Goal: Task Accomplishment & Management: Manage account settings

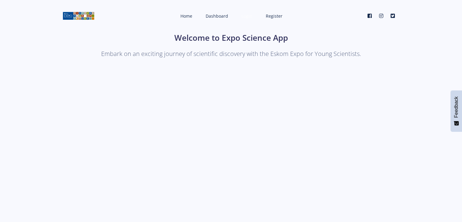
click at [246, 14] on span "Login" at bounding box center [247, 16] width 11 height 6
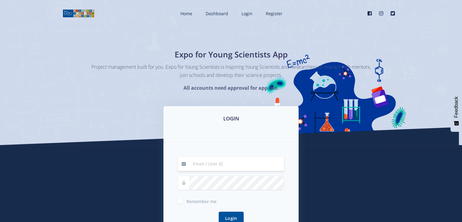
click at [208, 159] on input at bounding box center [236, 164] width 95 height 14
type input "mabailuvhani@gmail.com"
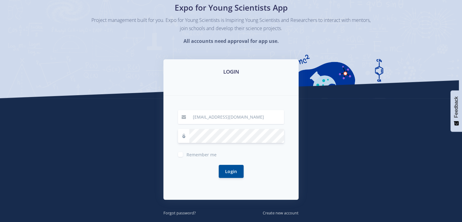
scroll to position [47, 0]
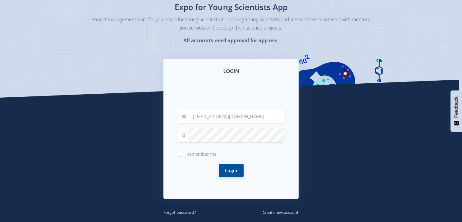
click at [228, 164] on button "Login" at bounding box center [231, 170] width 25 height 13
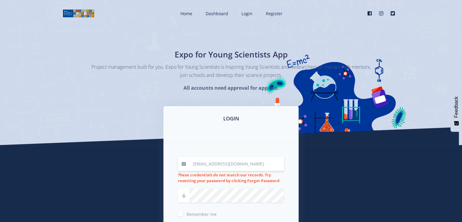
click at [228, 164] on input "mabailuvhani@gmail.com" at bounding box center [236, 164] width 95 height 14
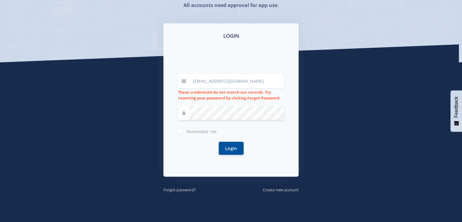
scroll to position [83, 0]
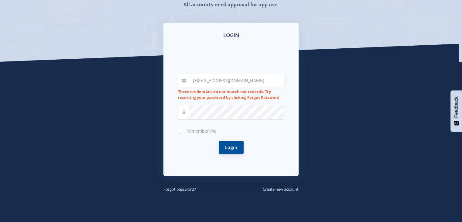
click at [224, 148] on button "Login" at bounding box center [231, 147] width 25 height 13
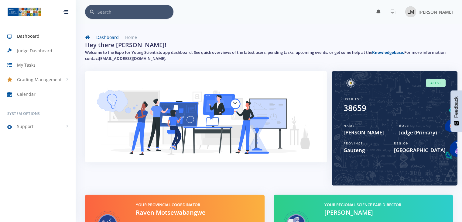
click at [32, 66] on span "My Tasks" at bounding box center [26, 65] width 19 height 6
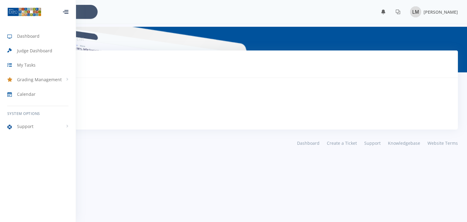
scroll to position [5, 5]
click at [37, 85] on link "Grading Management" at bounding box center [38, 80] width 76 height 14
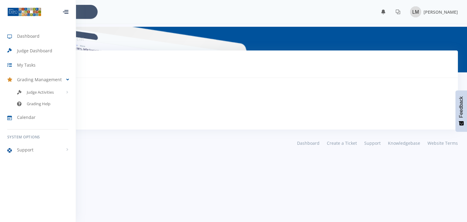
click at [151, 90] on div "No Tasks Pending" at bounding box center [233, 103] width 434 height 37
click at [67, 14] on div at bounding box center [65, 12] width 5 height 4
click at [67, 15] on div at bounding box center [66, 12] width 20 height 18
click at [41, 95] on link "Judge Activities" at bounding box center [38, 92] width 76 height 12
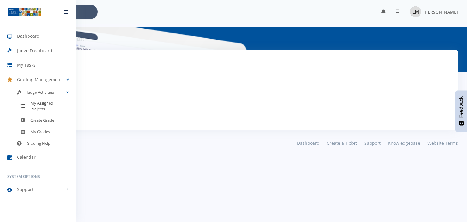
click at [41, 105] on span "My Assigned Projects" at bounding box center [49, 106] width 38 height 12
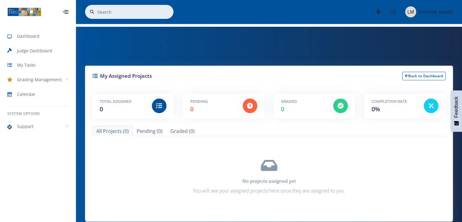
scroll to position [5, 5]
click at [149, 129] on link "Pending (0)" at bounding box center [150, 131] width 34 height 10
click at [179, 129] on link "Graded (0)" at bounding box center [182, 131] width 32 height 10
click at [113, 122] on div "Total Assigned 0 Pending 0 Graded 0 Completion Rate 0%" at bounding box center [269, 153] width 368 height 135
click at [111, 129] on link "All Projects (0)" at bounding box center [112, 131] width 40 height 10
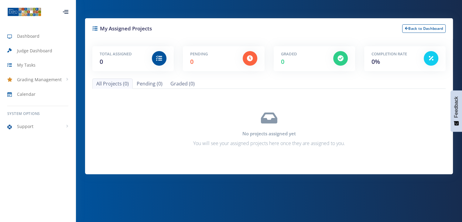
scroll to position [0, 0]
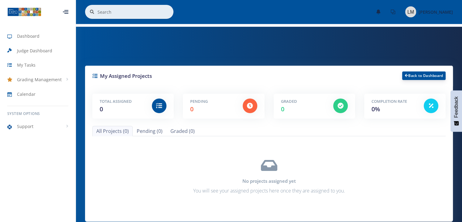
click at [427, 72] on link "Back to Dashboard" at bounding box center [423, 75] width 43 height 9
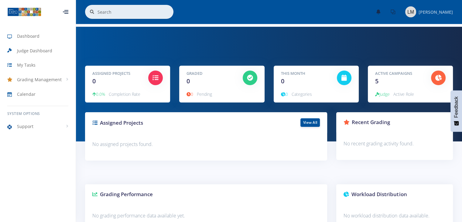
click at [439, 12] on span "[PERSON_NAME]" at bounding box center [436, 12] width 34 height 6
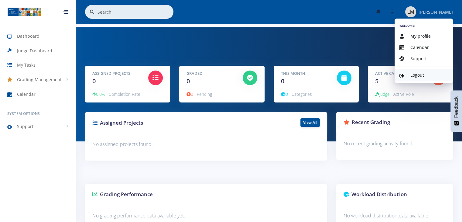
click at [408, 73] on link "Logout" at bounding box center [424, 74] width 58 height 11
